Goal: Information Seeking & Learning: Learn about a topic

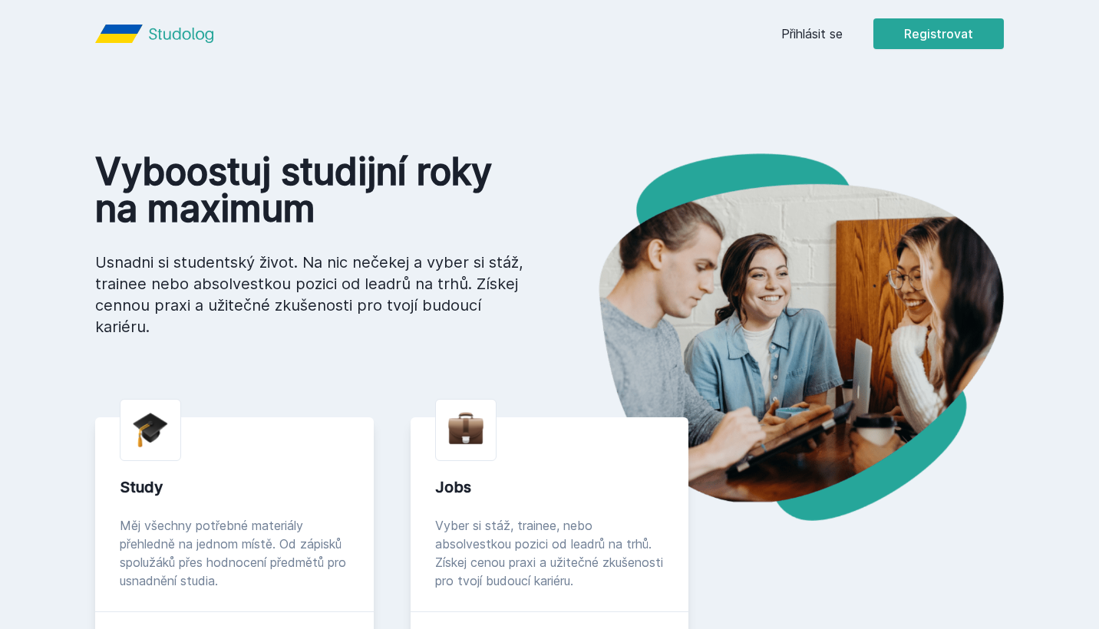
click at [839, 28] on link "Přihlásit se" at bounding box center [811, 34] width 61 height 18
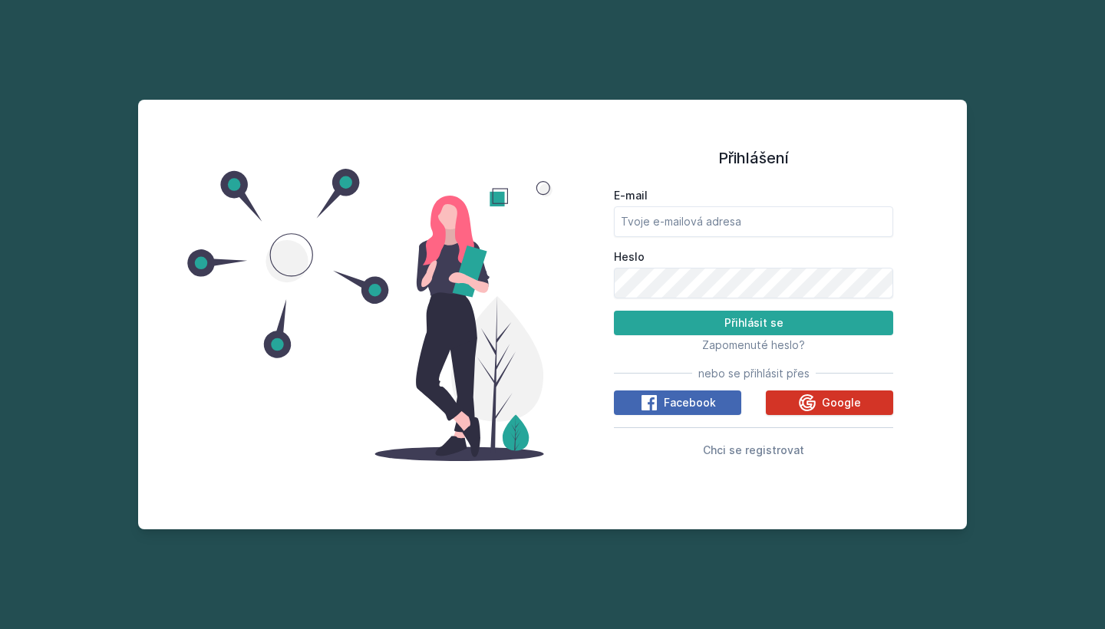
click at [816, 402] on icon at bounding box center [807, 402] width 17 height 17
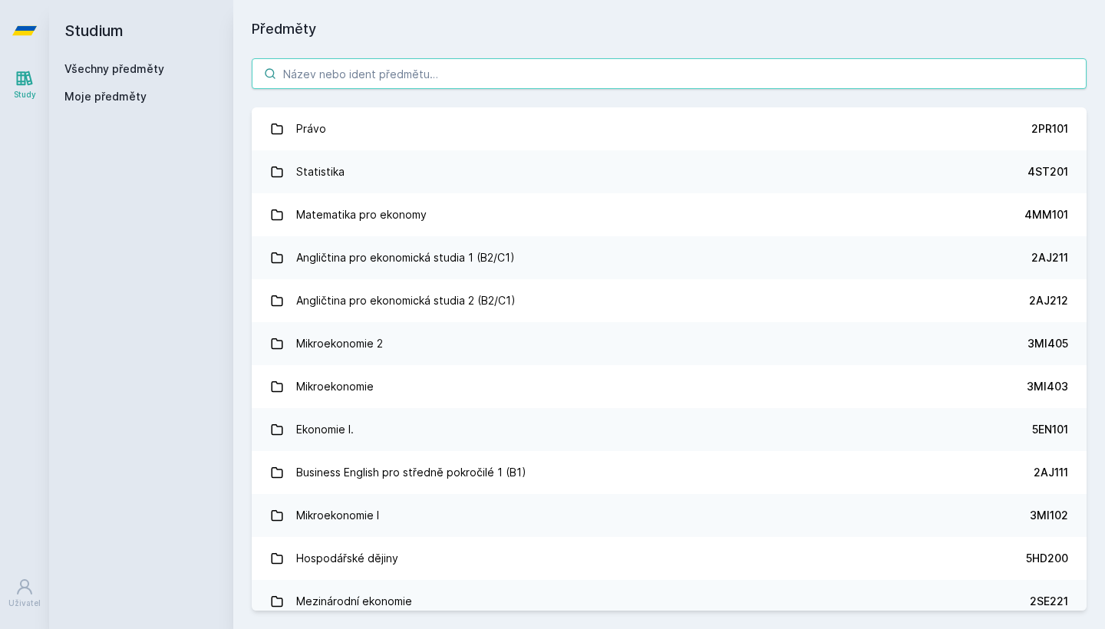
click at [640, 71] on input "search" at bounding box center [669, 73] width 835 height 31
paste input "2OP401"
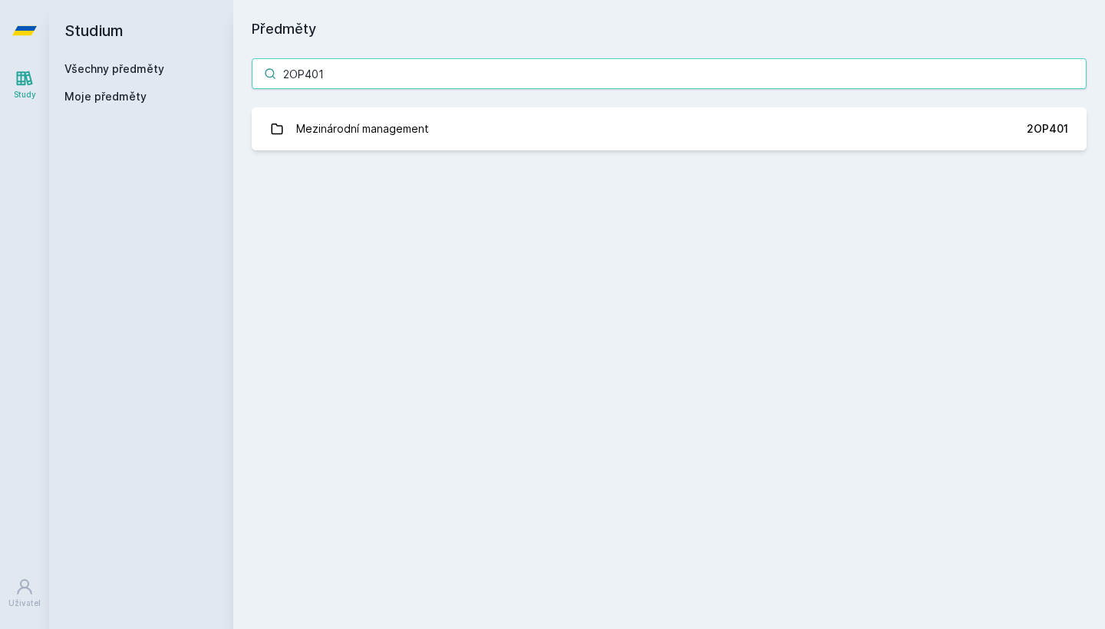
type input "2OP401"
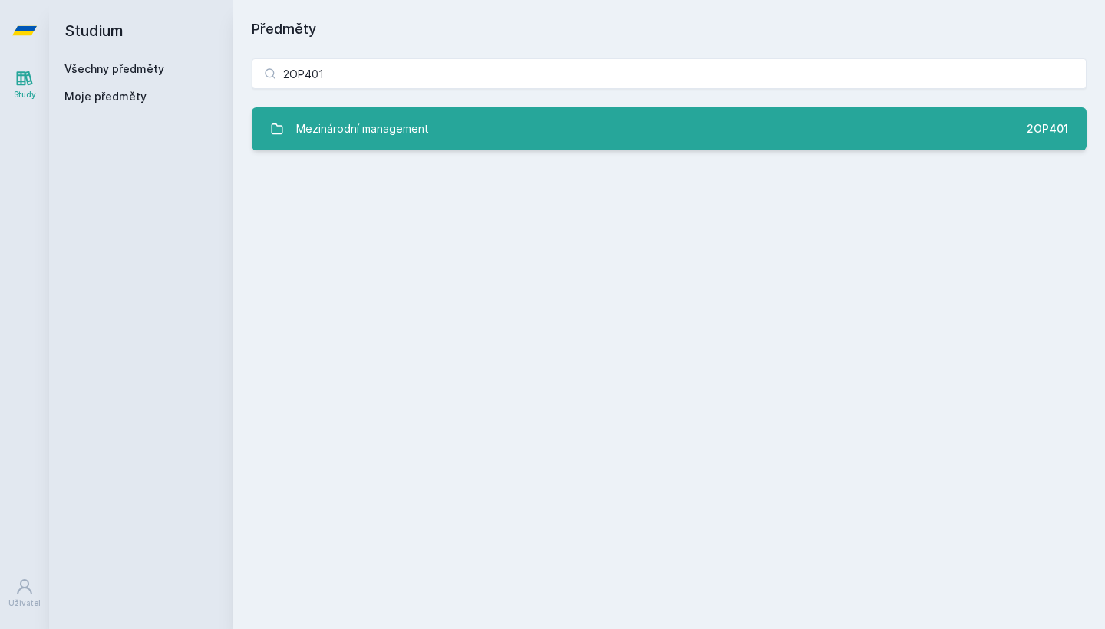
click at [499, 137] on link "Mezinárodní management 2OP401" at bounding box center [669, 128] width 835 height 43
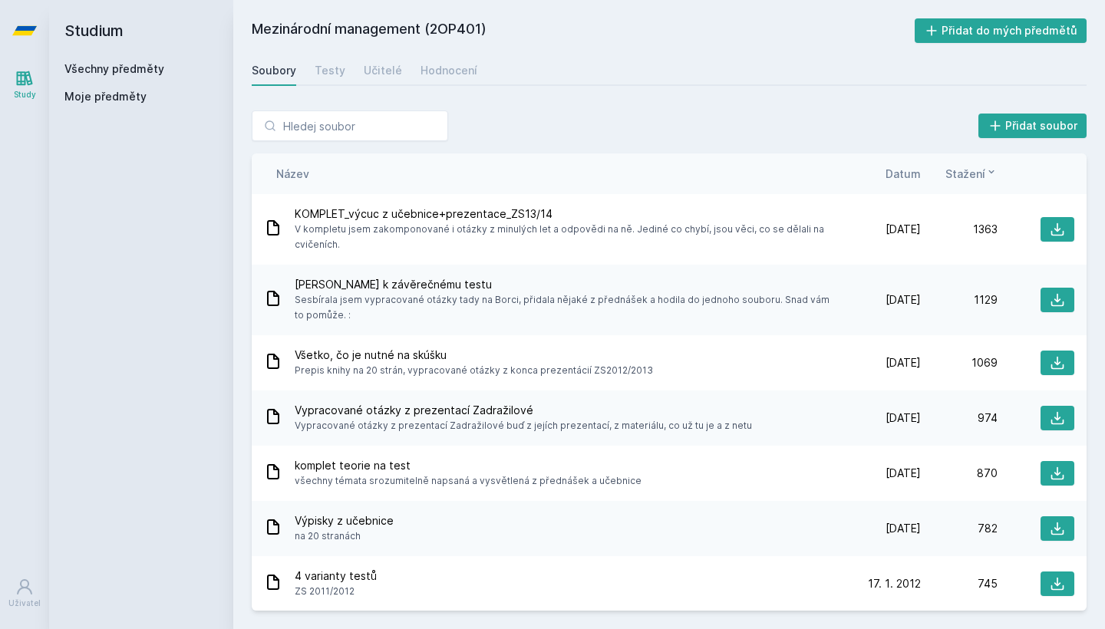
click at [899, 167] on span "Datum" at bounding box center [903, 174] width 35 height 16
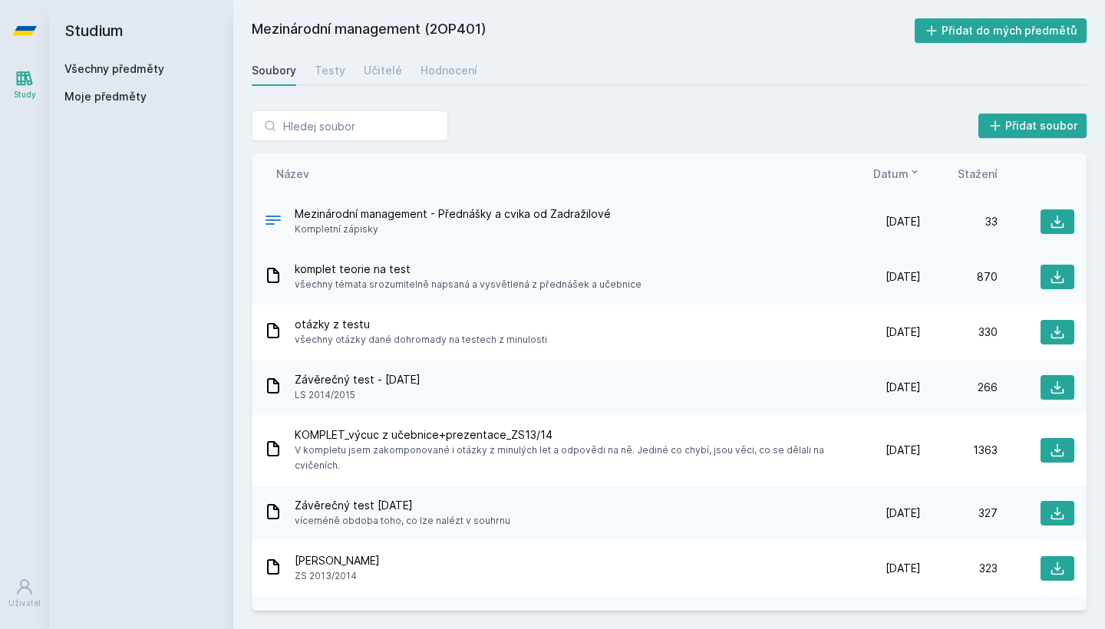
click at [567, 210] on span "Mezinárodní management - Přednášky a cvika od Zadražilové" at bounding box center [453, 213] width 316 height 15
click at [1041, 226] on button at bounding box center [1058, 222] width 34 height 25
click at [606, 56] on div "Soubory Testy Učitelé Hodnocení" at bounding box center [669, 70] width 835 height 31
